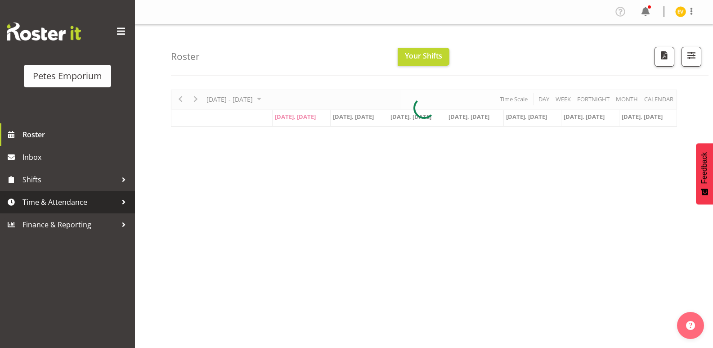
click at [117, 209] on span "Time & Attendance" at bounding box center [69, 201] width 94 height 13
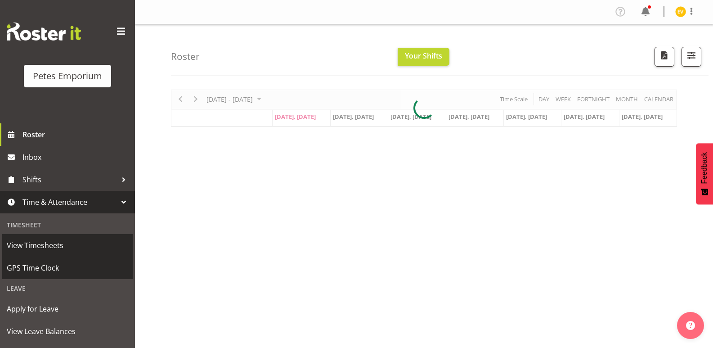
click at [98, 263] on span "GPS Time Clock" at bounding box center [67, 267] width 121 height 13
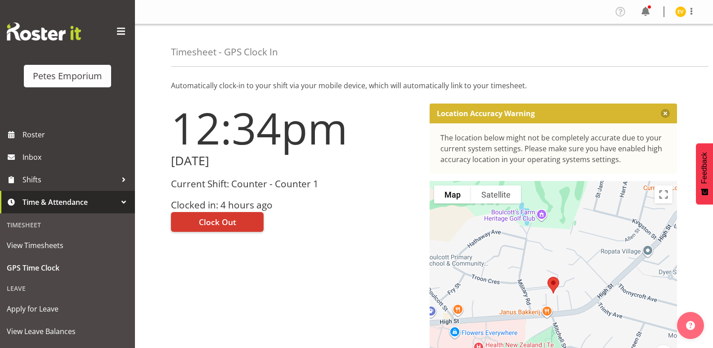
click at [353, 228] on div "Clock Out" at bounding box center [295, 221] width 248 height 22
click at [334, 230] on div "Clock Out" at bounding box center [295, 221] width 248 height 22
click at [386, 253] on div "12:34pm [DATE] Current Shift: Counter - Counter 1 Clocked in: 4 hours ago Clock…" at bounding box center [295, 254] width 259 height 313
click at [247, 220] on button "Clock Out" at bounding box center [217, 222] width 93 height 20
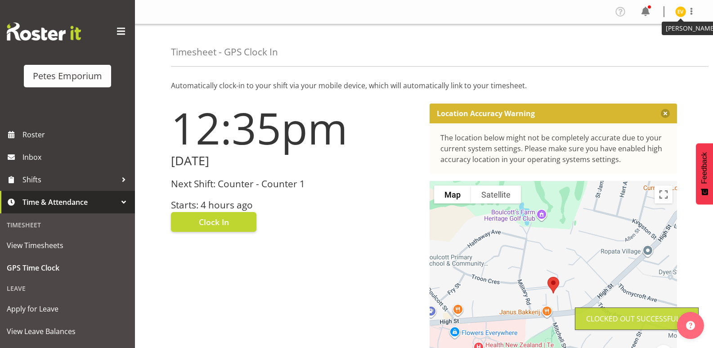
click at [683, 12] on img at bounding box center [680, 11] width 11 height 11
click at [662, 45] on link "Log Out" at bounding box center [654, 47] width 86 height 16
